Goal: Task Accomplishment & Management: Use online tool/utility

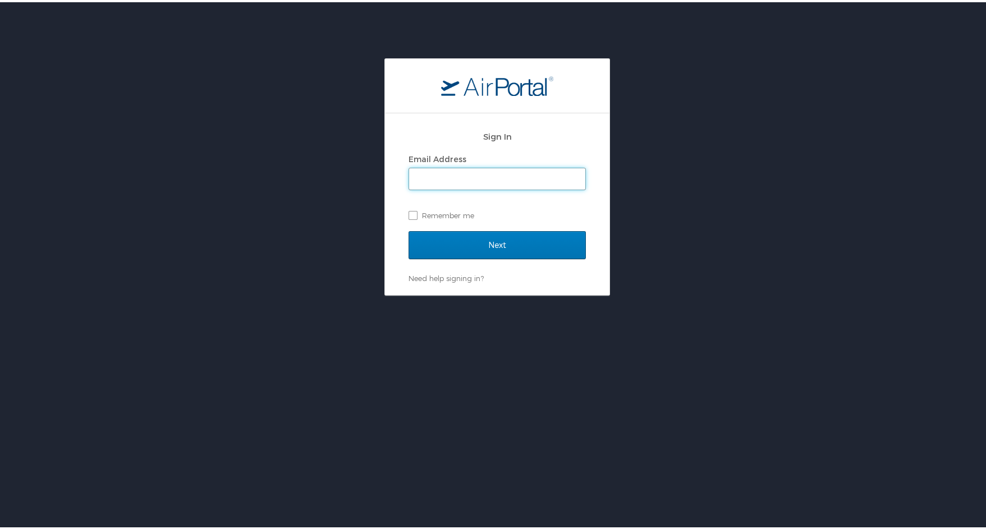
click at [520, 175] on input "Email Address" at bounding box center [497, 176] width 176 height 21
type input "donna.alford@cbtravel.com"
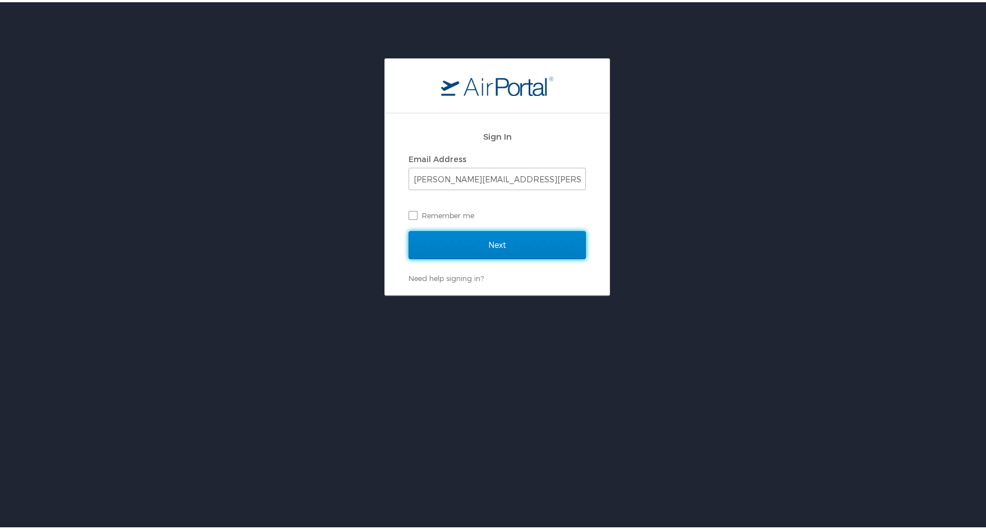
click at [519, 241] on input "Next" at bounding box center [497, 243] width 177 height 28
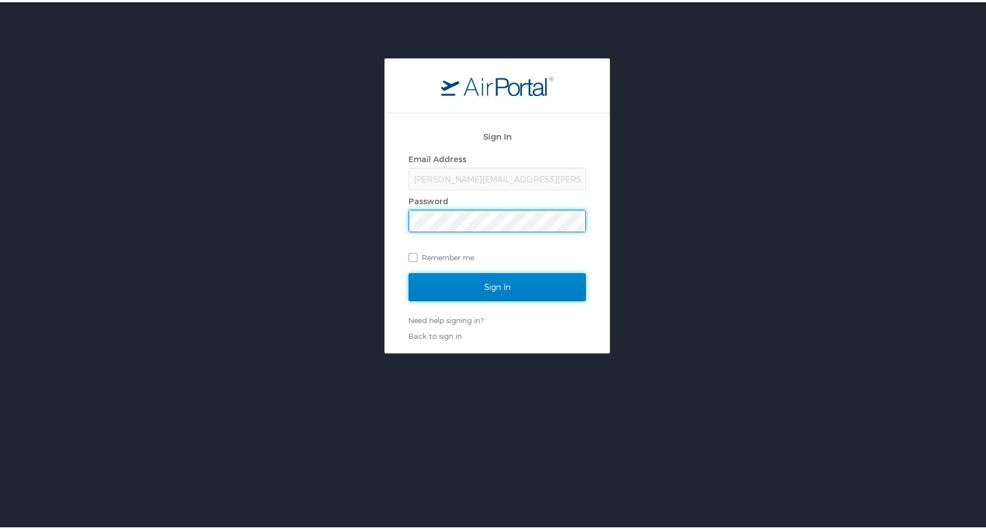
click at [501, 283] on input "Sign In" at bounding box center [497, 285] width 177 height 28
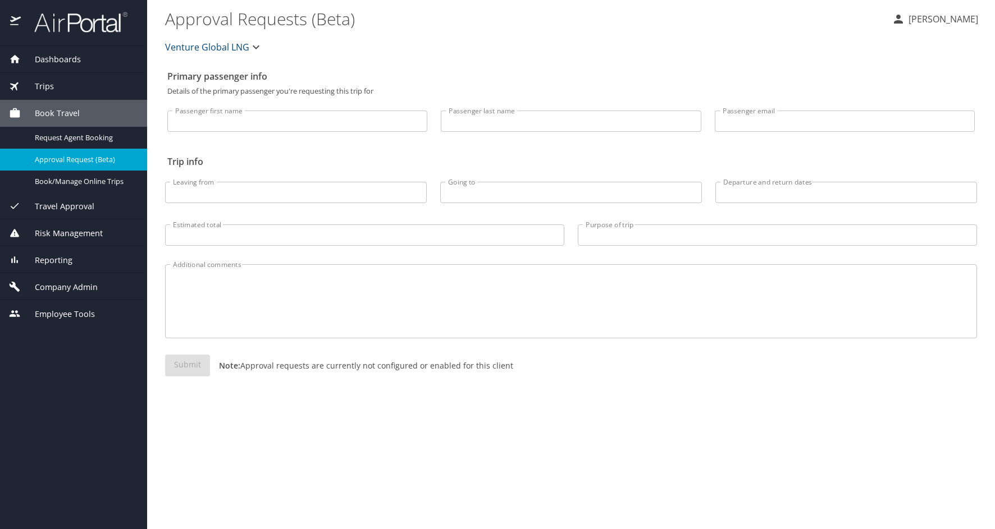
click at [49, 84] on span "Trips" at bounding box center [37, 86] width 33 height 12
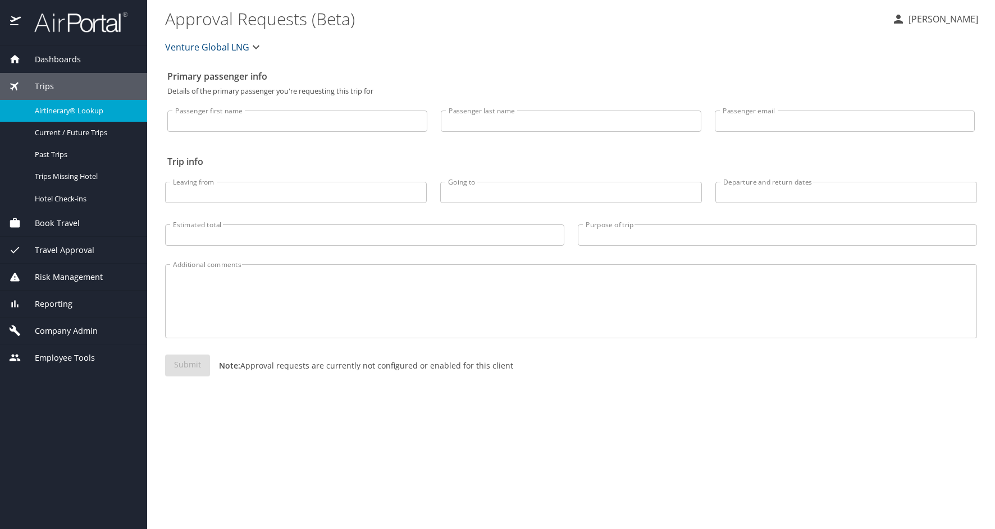
click at [58, 111] on span "Airtinerary® Lookup" at bounding box center [84, 111] width 99 height 11
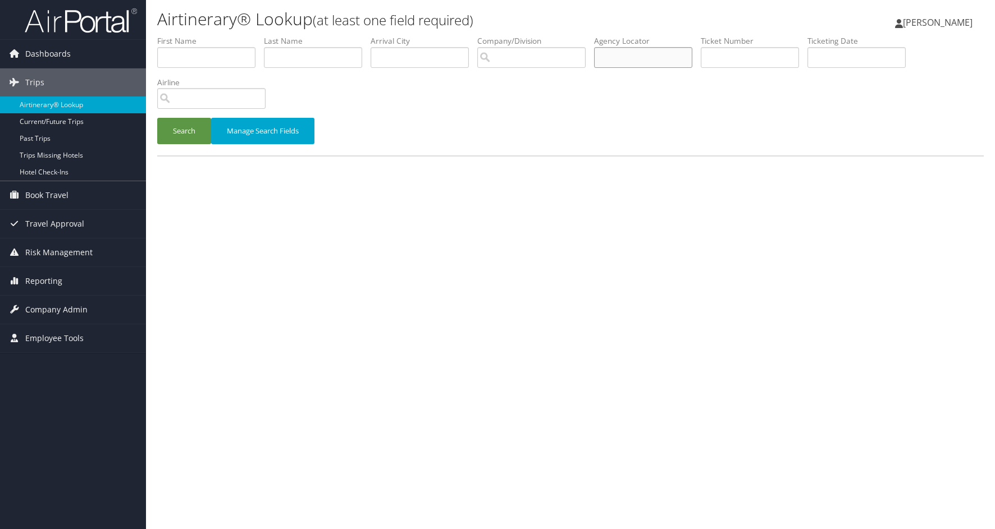
click at [614, 60] on input "text" at bounding box center [643, 57] width 98 height 21
click at [157, 118] on button "Search" at bounding box center [184, 131] width 54 height 26
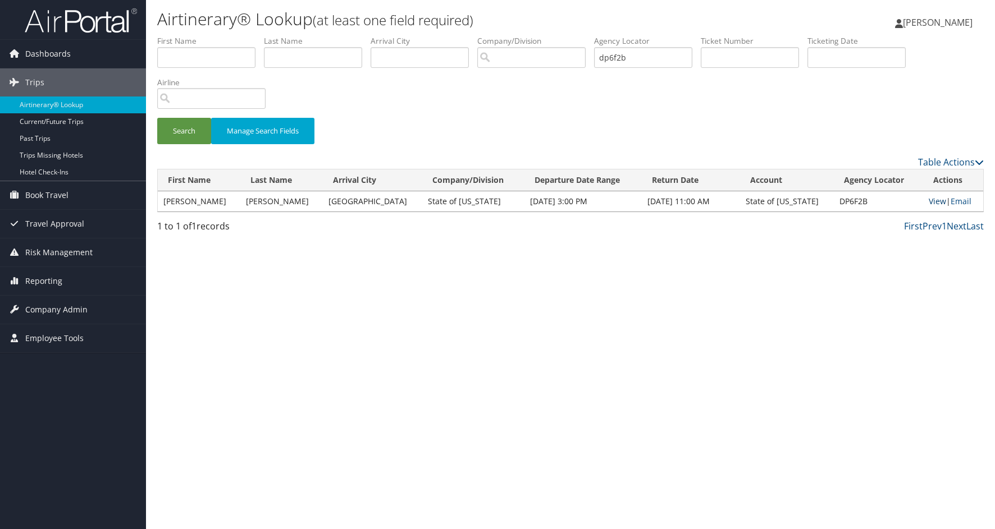
click at [934, 202] on link "View" at bounding box center [937, 201] width 17 height 11
drag, startPoint x: 613, startPoint y: 49, endPoint x: 422, endPoint y: 21, distance: 193.4
click at [445, 24] on div "Airtinerary® Lookup (at least one field required) Donna Alford Donna Alford My …" at bounding box center [570, 264] width 849 height 529
type input "dnrhqk"
click at [157, 118] on button "Search" at bounding box center [184, 131] width 54 height 26
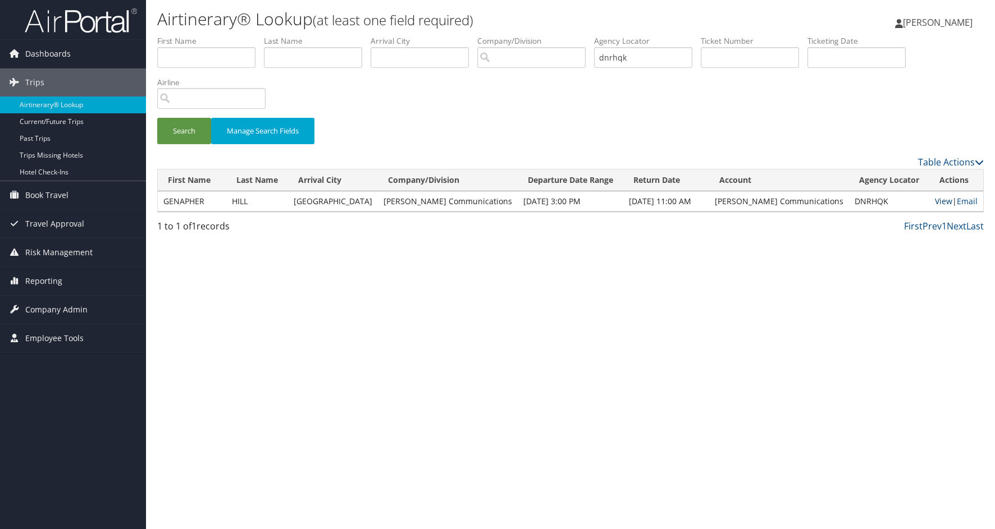
click at [936, 200] on link "View" at bounding box center [943, 201] width 17 height 11
drag, startPoint x: 643, startPoint y: 58, endPoint x: 369, endPoint y: 61, distance: 274.0
click at [370, 35] on ul "First Name Last Name Departure City Arrival City Company/Division Airport/City …" at bounding box center [570, 35] width 826 height 0
type input "dft6md"
click at [182, 126] on button "Search" at bounding box center [184, 131] width 54 height 26
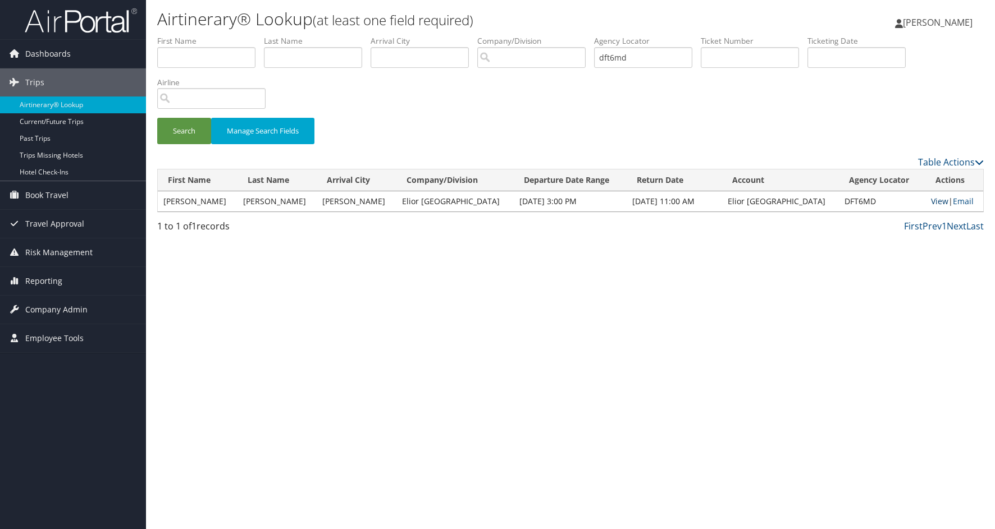
click at [931, 202] on link "View" at bounding box center [939, 201] width 17 height 11
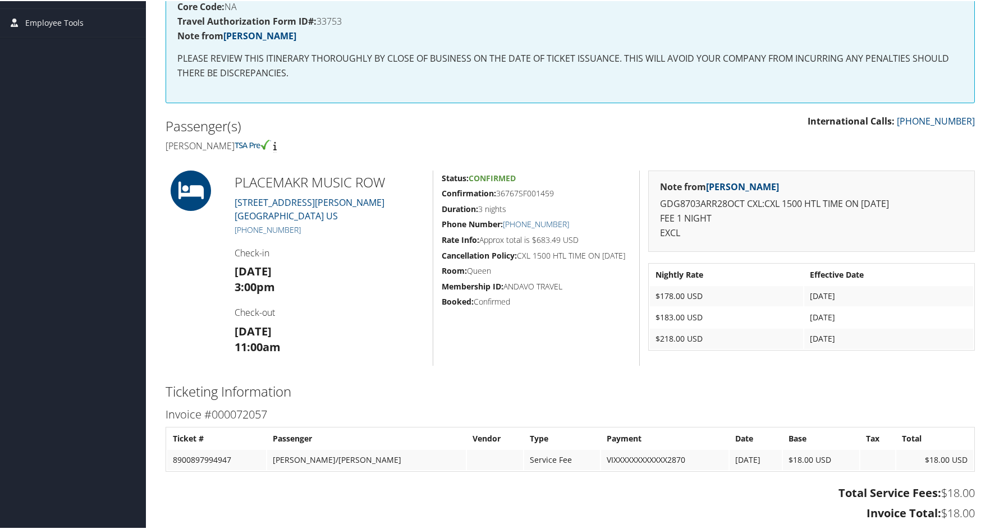
scroll to position [337, 0]
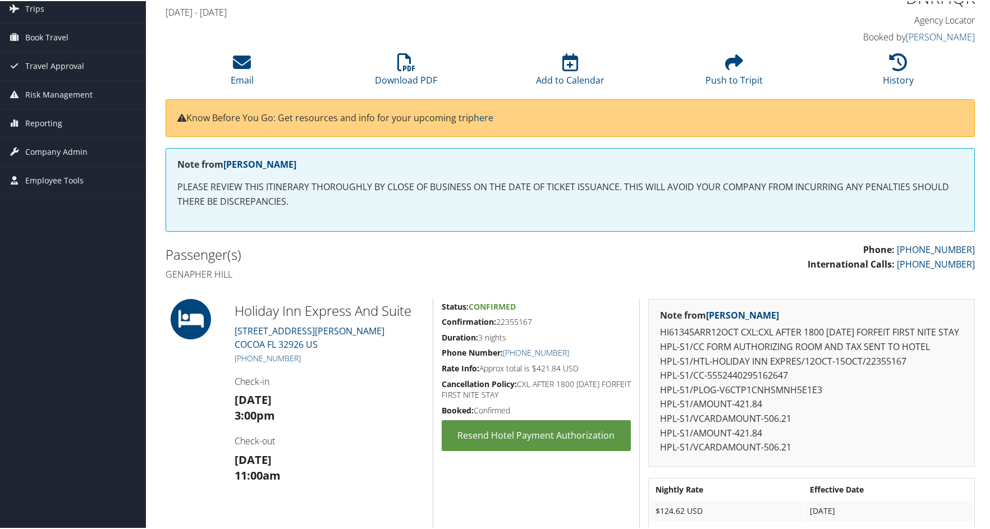
scroll to position [225, 0]
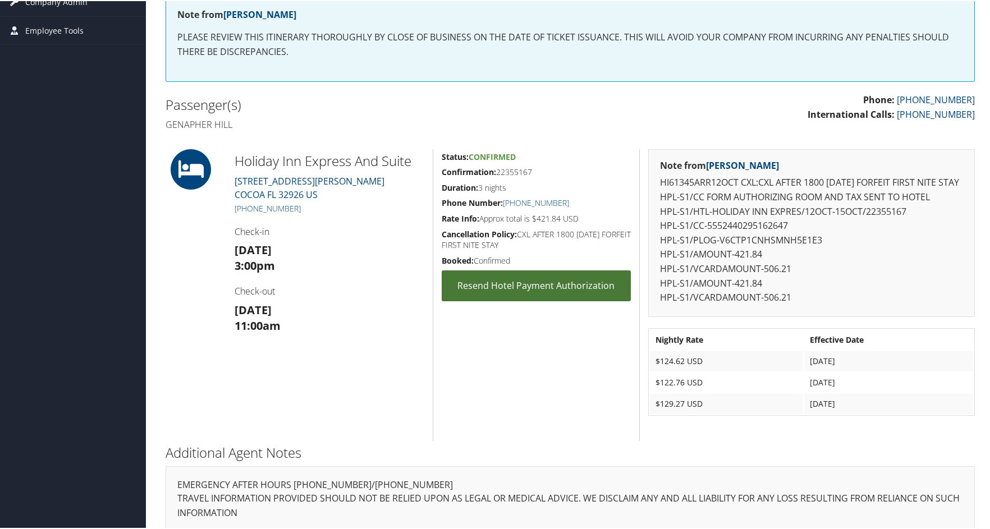
click at [525, 282] on link "Resend Hotel Payment Authorization" at bounding box center [536, 284] width 189 height 31
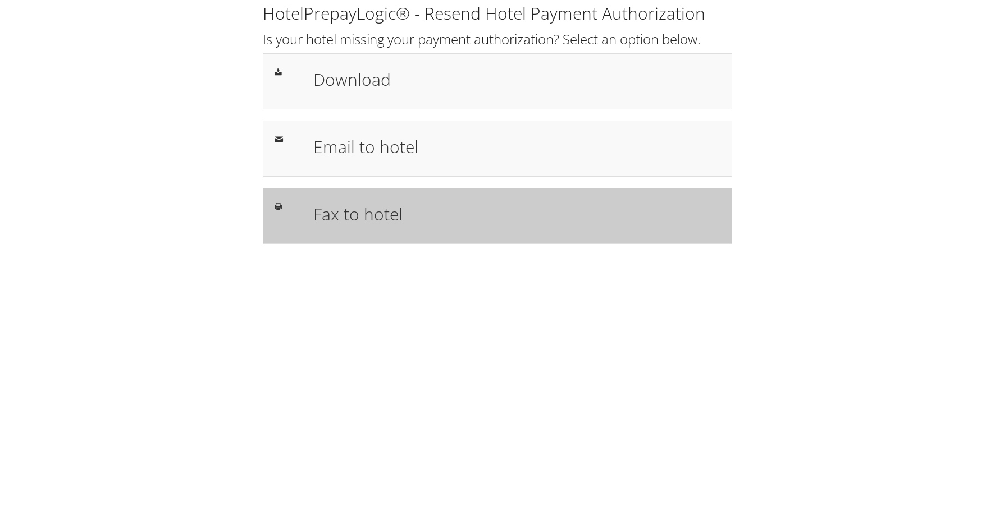
click at [386, 228] on div "Fax to hotel" at bounding box center [517, 216] width 424 height 33
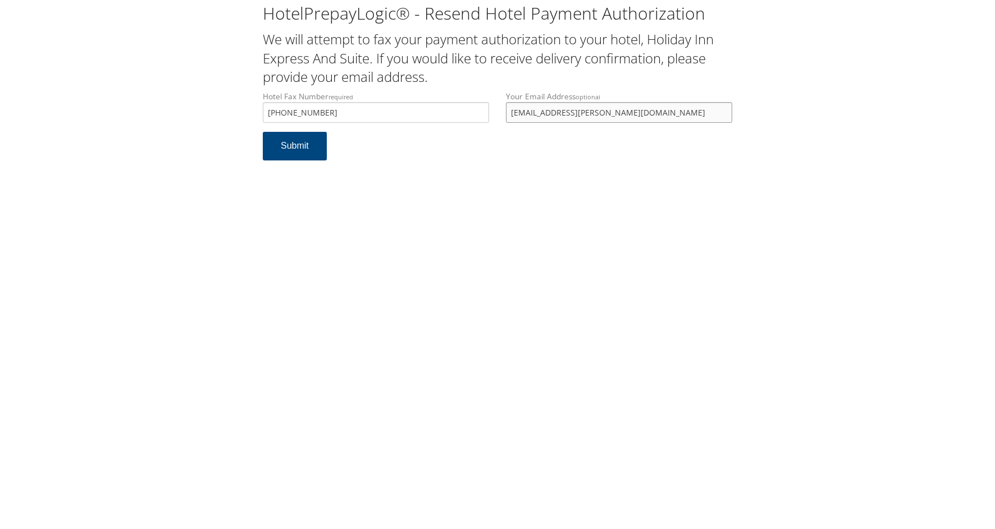
drag, startPoint x: 604, startPoint y: 112, endPoint x: 501, endPoint y: 114, distance: 102.8
click at [501, 114] on div "Your Email Address optional [EMAIL_ADDRESS][PERSON_NAME][DOMAIN_NAME]" at bounding box center [618, 111] width 243 height 41
click at [309, 143] on button "Submit" at bounding box center [295, 146] width 64 height 29
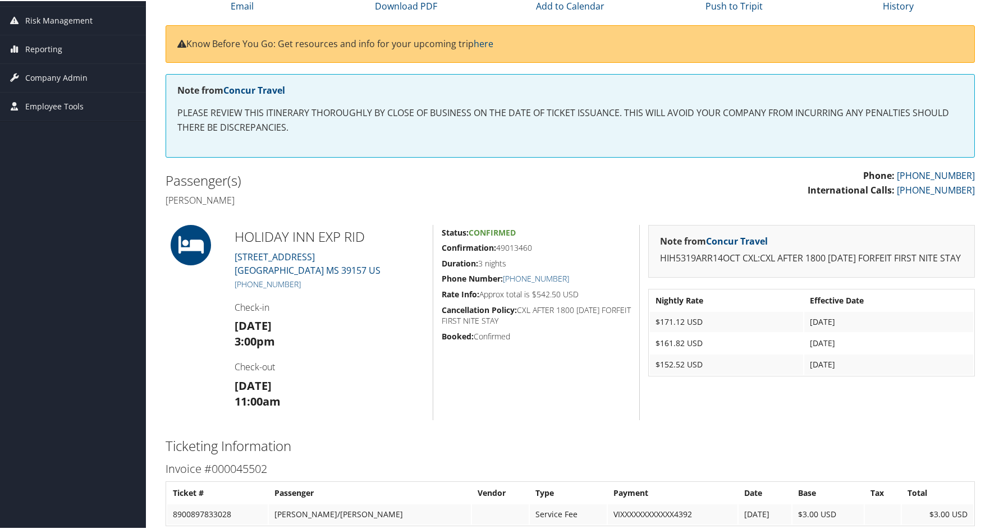
scroll to position [168, 0]
